Goal: Information Seeking & Learning: Learn about a topic

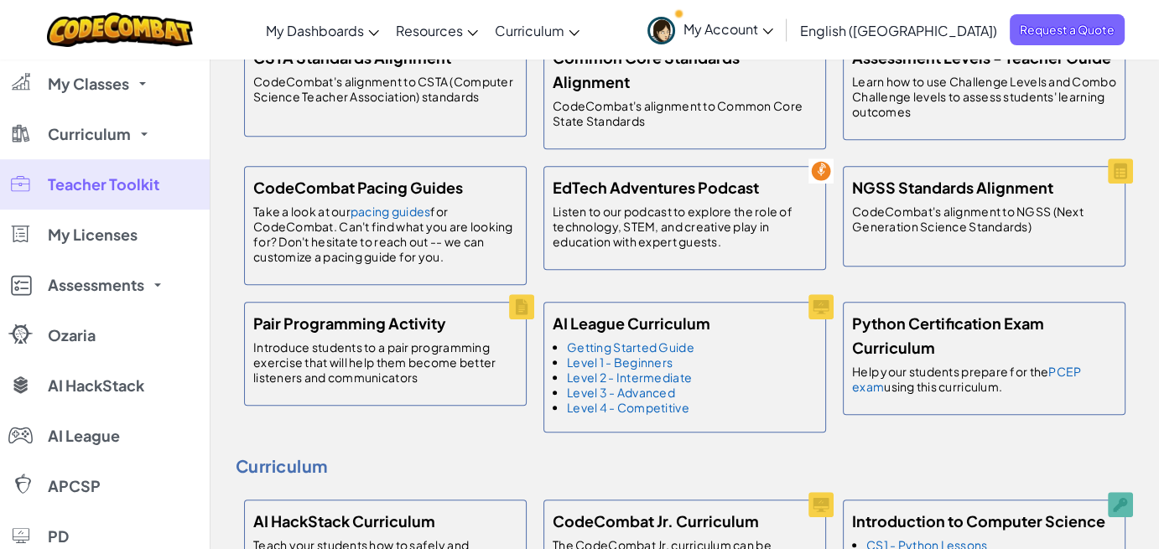
scroll to position [503, 0]
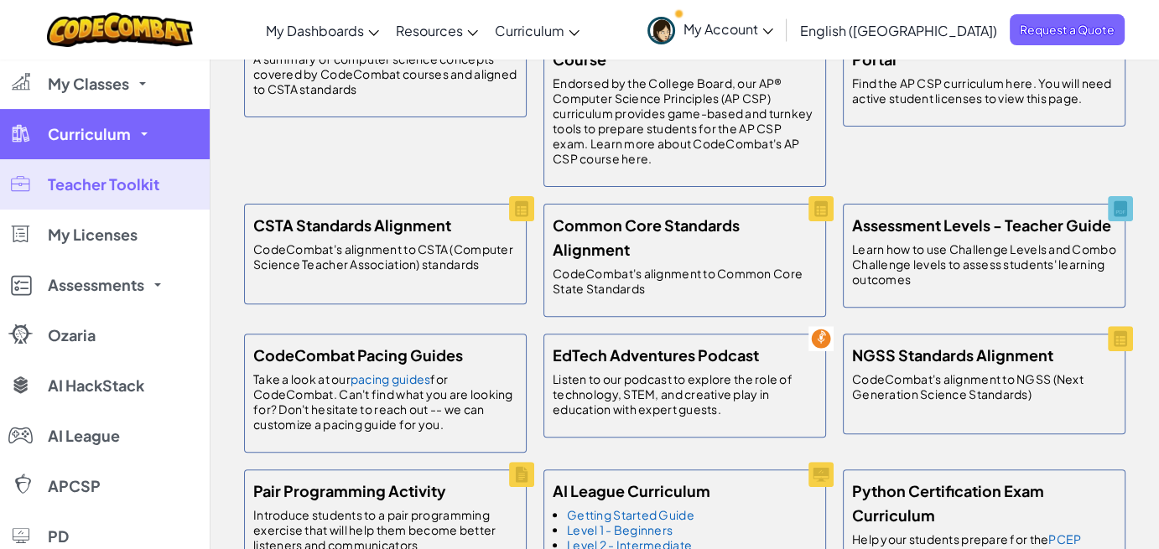
click at [111, 135] on span "Curriculum" at bounding box center [89, 134] width 83 height 15
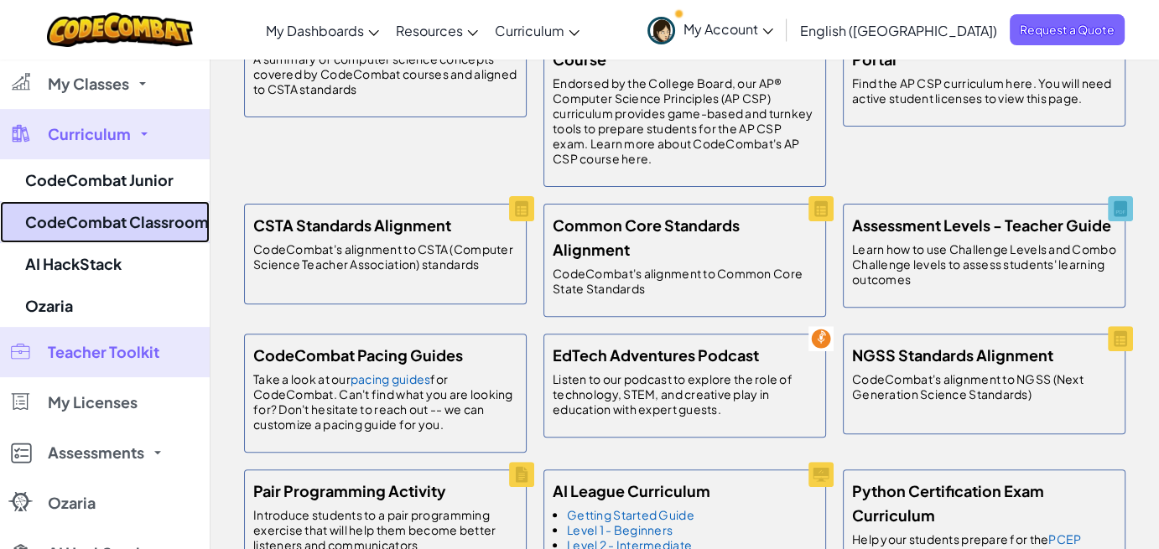
click at [114, 226] on link "CodeCombat Classroom" at bounding box center [105, 222] width 210 height 42
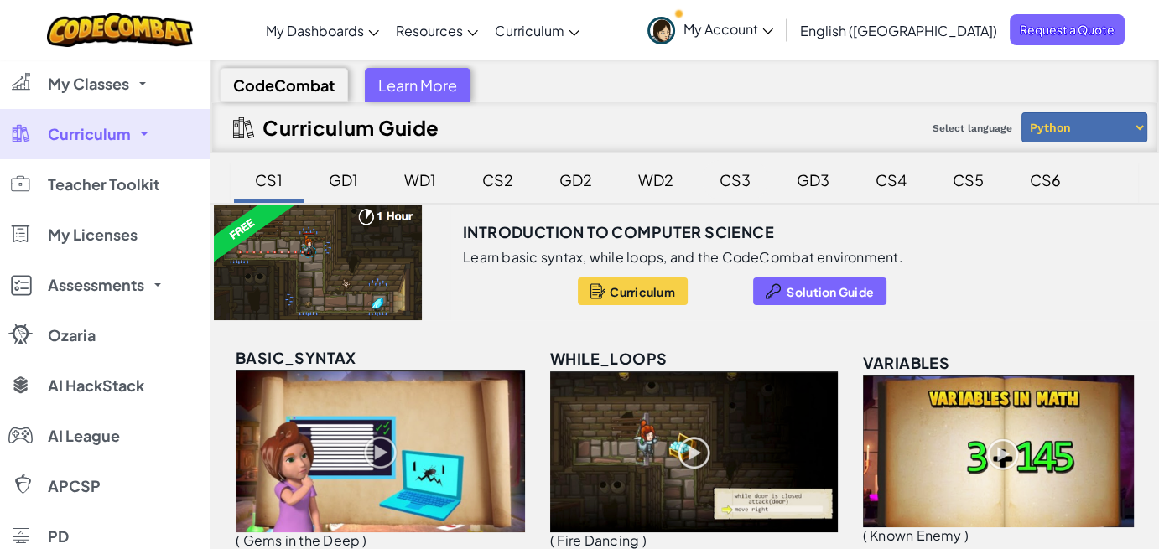
click at [742, 179] on div "CS3" at bounding box center [735, 179] width 65 height 39
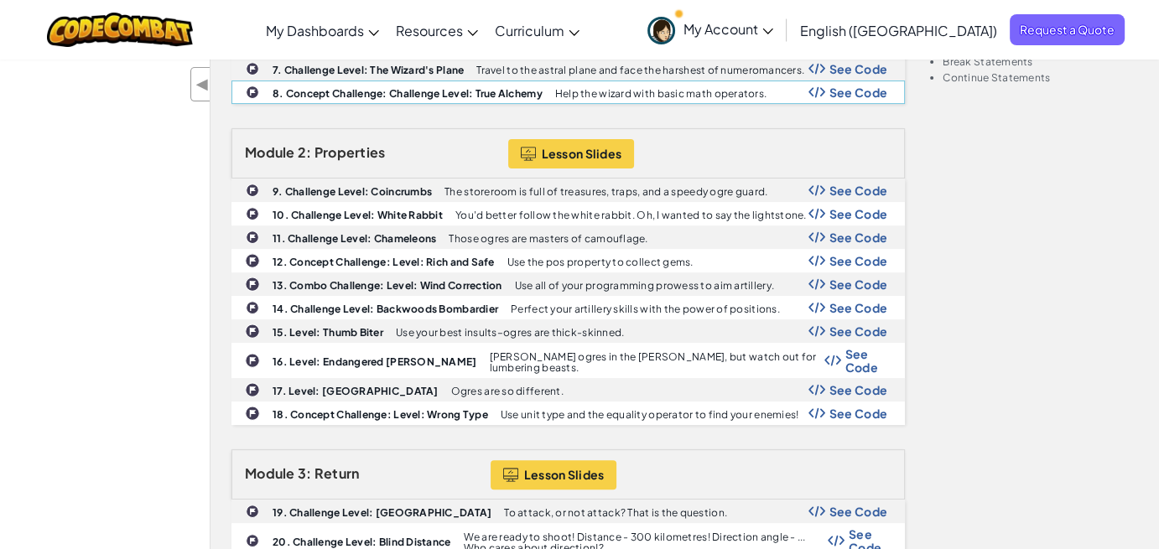
scroll to position [419, 0]
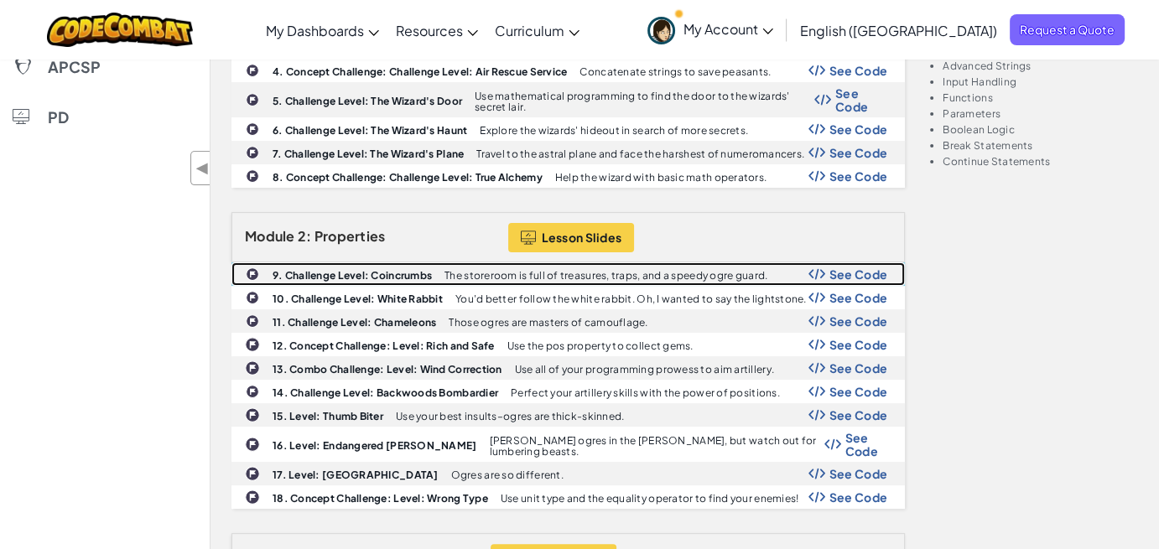
click at [368, 269] on b "9. Challenge Level: Coincrumbs" at bounding box center [351, 275] width 159 height 13
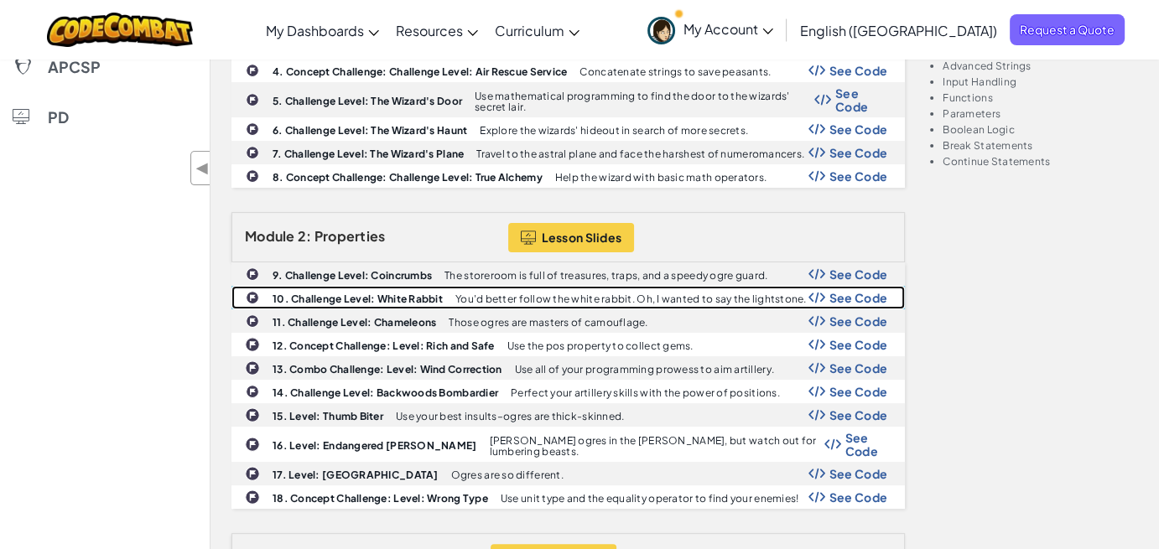
click at [339, 293] on b "10. Challenge Level: White Rabbit" at bounding box center [357, 299] width 170 height 13
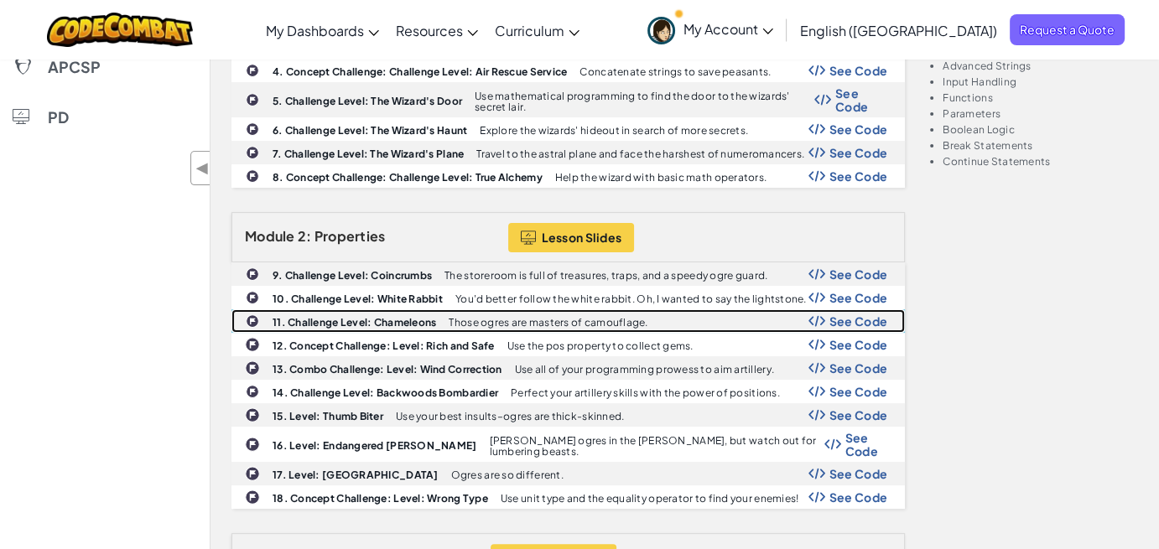
click at [324, 316] on b "11. Challenge Level: Chameleons" at bounding box center [353, 322] width 163 height 13
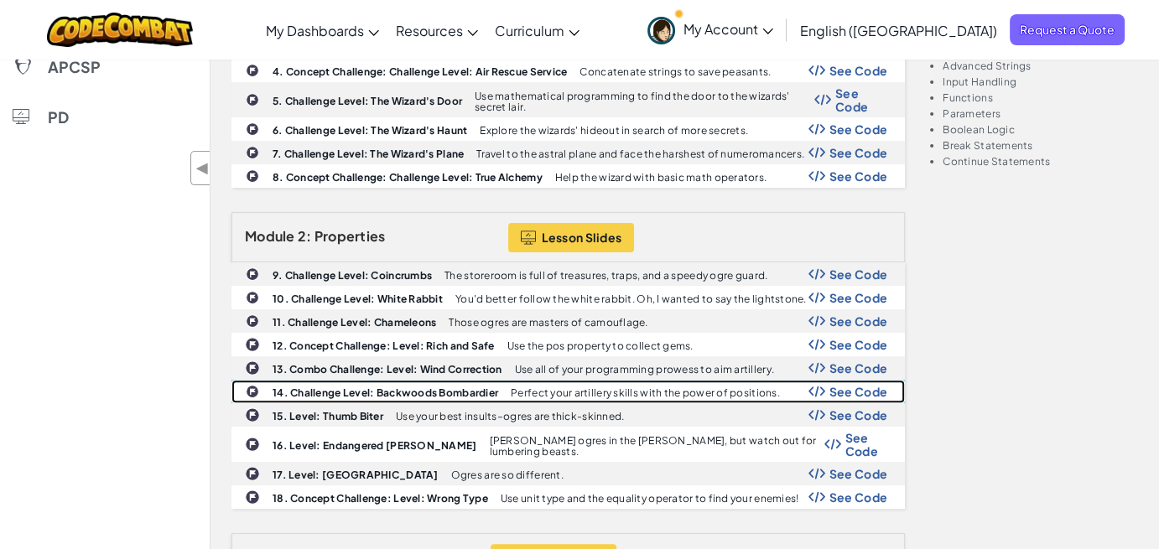
click at [337, 386] on b "14. Challenge Level: Backwoods Bombardier" at bounding box center [385, 392] width 226 height 13
